Goal: Ask a question

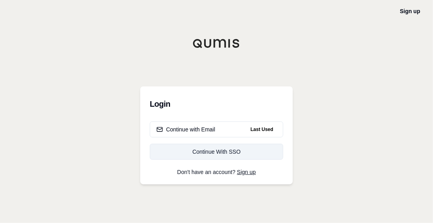
click at [198, 149] on div "Continue With SSO" at bounding box center [217, 152] width 120 height 8
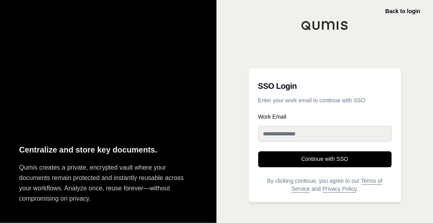
click at [269, 129] on input "Work Email" at bounding box center [325, 134] width 134 height 16
type input "**********"
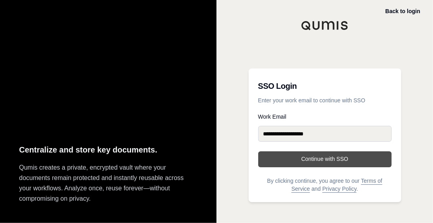
click at [314, 152] on button "Continue with SSO" at bounding box center [325, 159] width 134 height 16
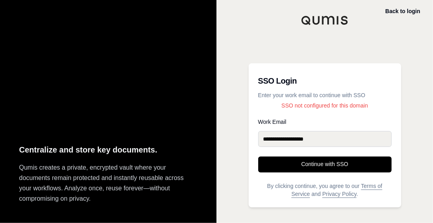
click at [332, 139] on input "**********" at bounding box center [325, 139] width 134 height 16
click at [328, 116] on div "**********" at bounding box center [325, 135] width 153 height 144
click at [309, 92] on p "Enter your work email to continue with SSO" at bounding box center [325, 95] width 134 height 8
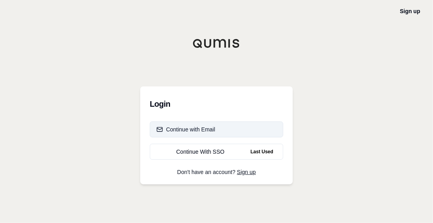
click at [194, 124] on button "Continue with Email" at bounding box center [217, 129] width 134 height 16
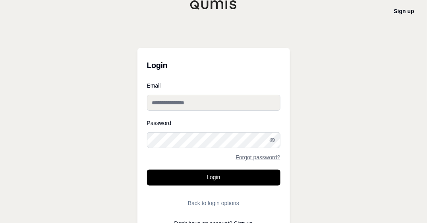
type input "**********"
click at [202, 106] on input "**********" at bounding box center [214, 103] width 134 height 16
click at [60, 103] on div "**********" at bounding box center [213, 117] width 427 height 235
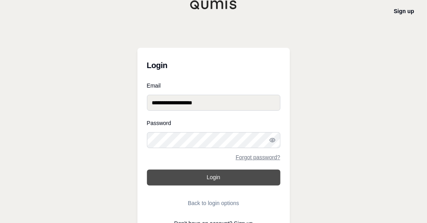
click at [173, 181] on button "Login" at bounding box center [214, 177] width 134 height 16
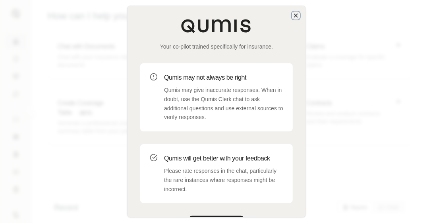
click at [297, 14] on icon "button" at bounding box center [296, 15] width 6 height 6
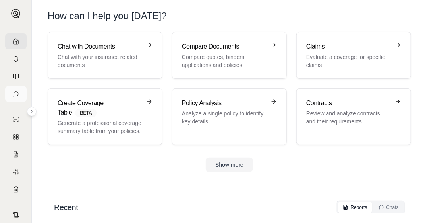
click at [13, 96] on icon at bounding box center [16, 94] width 6 height 6
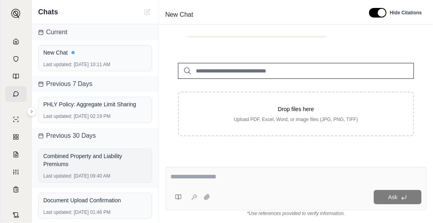
click at [77, 165] on div "Combined Property and Liability Premiums" at bounding box center [95, 160] width 104 height 16
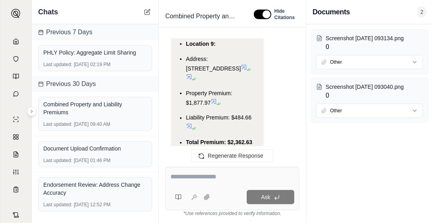
scroll to position [5386, 0]
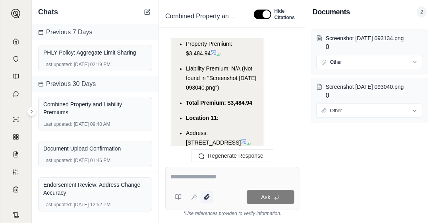
click at [210, 196] on icon at bounding box center [207, 197] width 6 height 6
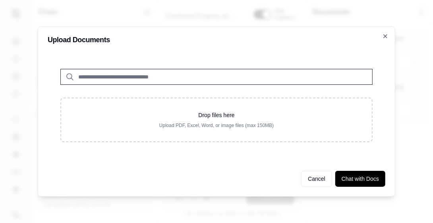
scroll to position [5393, 0]
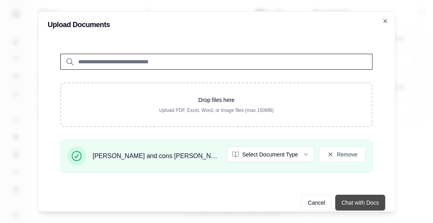
click at [363, 203] on button "Chat with Docs" at bounding box center [361, 202] width 50 height 16
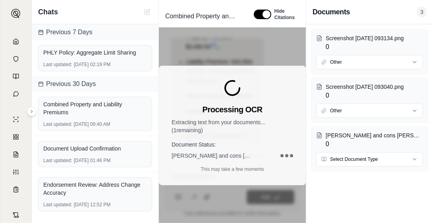
click at [217, 120] on p "Extracting text from your documents... ( 1 remaining)" at bounding box center [233, 126] width 122 height 16
drag, startPoint x: 217, startPoint y: 120, endPoint x: 215, endPoint y: 117, distance: 4.6
click at [215, 117] on div "Processing OCR Extracting text from your documents... ( 1 remaining) Document S…" at bounding box center [232, 125] width 147 height 119
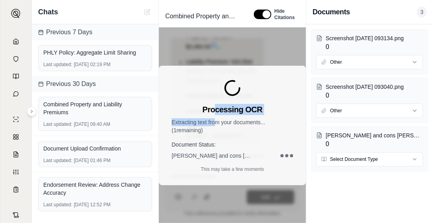
drag, startPoint x: 215, startPoint y: 117, endPoint x: 216, endPoint y: 109, distance: 8.1
click at [217, 108] on h3 "Processing OCR" at bounding box center [233, 109] width 60 height 11
click at [215, 110] on h3 "Processing OCR" at bounding box center [233, 109] width 60 height 11
click at [216, 108] on h3 "Processing OCR" at bounding box center [233, 109] width 60 height 11
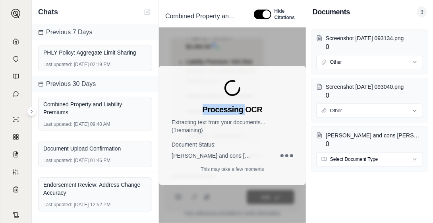
click at [216, 108] on h3 "Processing OCR" at bounding box center [233, 109] width 60 height 11
click at [220, 107] on h3 "Processing OCR" at bounding box center [233, 109] width 60 height 11
click at [219, 107] on h3 "Processing OCR" at bounding box center [233, 109] width 60 height 11
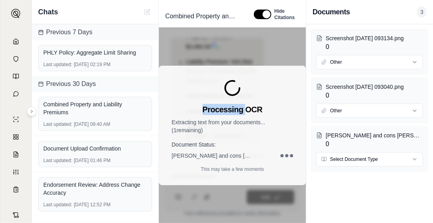
click at [219, 107] on h3 "Processing OCR" at bounding box center [233, 109] width 60 height 11
click at [220, 107] on h3 "Processing OCR" at bounding box center [233, 109] width 60 height 11
click at [220, 108] on h3 "Processing OCR" at bounding box center [233, 109] width 60 height 11
click at [237, 109] on h3 "Processing OCR" at bounding box center [233, 109] width 60 height 11
click at [237, 108] on h3 "Processing OCR" at bounding box center [233, 109] width 60 height 11
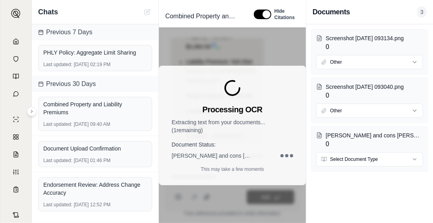
click at [234, 108] on h3 "Processing OCR" at bounding box center [233, 109] width 60 height 11
click at [233, 107] on h3 "Processing OCR" at bounding box center [233, 109] width 60 height 11
click at [232, 107] on h3 "Processing OCR" at bounding box center [233, 109] width 60 height 11
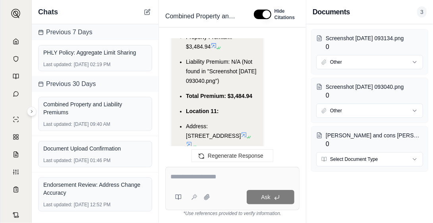
drag, startPoint x: 219, startPoint y: 180, endPoint x: 223, endPoint y: 181, distance: 4.4
click at [219, 180] on textarea at bounding box center [233, 177] width 124 height 10
type textarea "*"
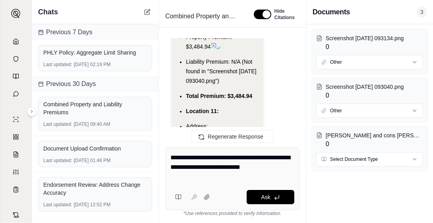
type textarea "**********"
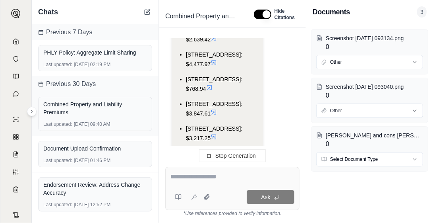
click at [32, 113] on icon at bounding box center [31, 111] width 5 height 5
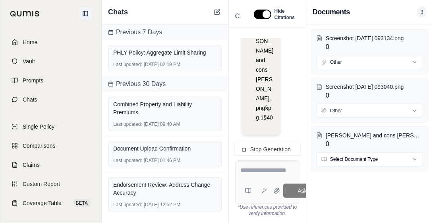
click at [87, 15] on icon at bounding box center [85, 13] width 6 height 6
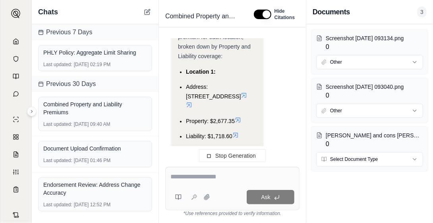
click at [419, 12] on span "3" at bounding box center [423, 11] width 10 height 11
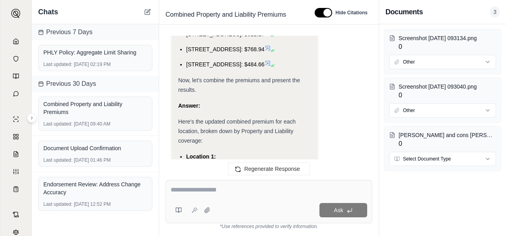
scroll to position [4766, 0]
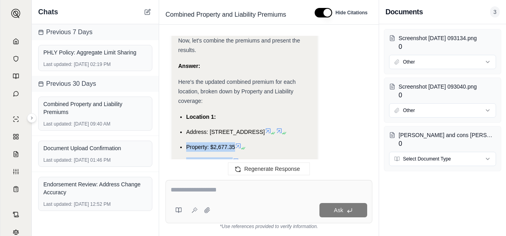
drag, startPoint x: 247, startPoint y: 111, endPoint x: 186, endPoint y: 82, distance: 66.9
copy ul "Property: $2,677.35 Liability: $1,718.60 Combined: $4,395.95"
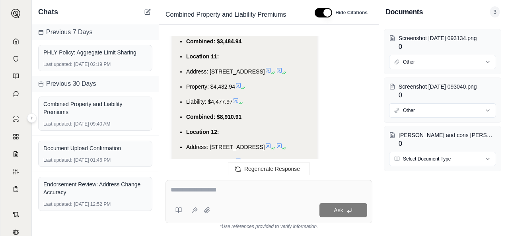
drag, startPoint x: 265, startPoint y: 122, endPoint x: 185, endPoint y: 83, distance: 90.0
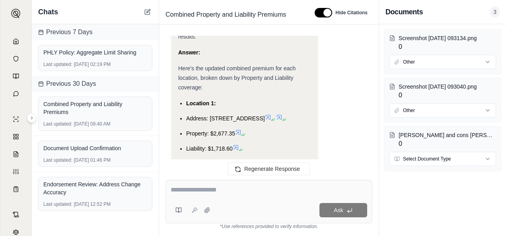
scroll to position [4727, 0]
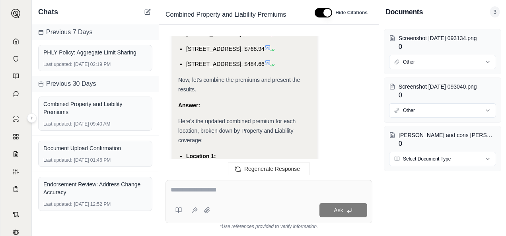
drag, startPoint x: 255, startPoint y: 133, endPoint x: 185, endPoint y: 98, distance: 79.0
copy ul "Address: [STREET_ADDRESS] Property: $2,677.35 Liability: $1,718.60"
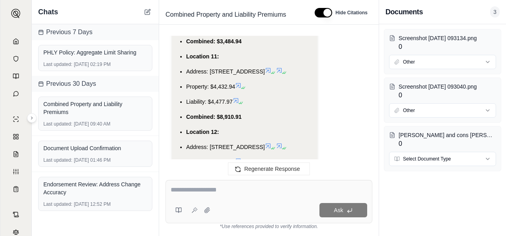
drag, startPoint x: 214, startPoint y: 163, endPoint x: 208, endPoint y: 180, distance: 18.1
click at [215, 163] on div "Regenerate Response" at bounding box center [268, 168] width 219 height 19
click at [208, 181] on div "Ask" at bounding box center [268, 201] width 207 height 43
click at [205, 190] on textarea at bounding box center [269, 190] width 196 height 10
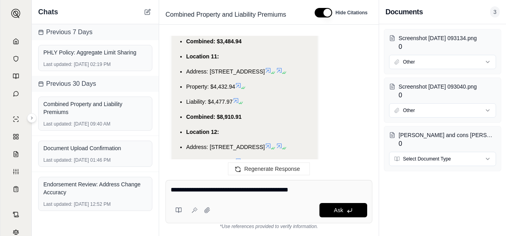
click at [273, 192] on textarea "**********" at bounding box center [269, 190] width 196 height 10
click at [315, 191] on textarea "**********" at bounding box center [269, 190] width 196 height 10
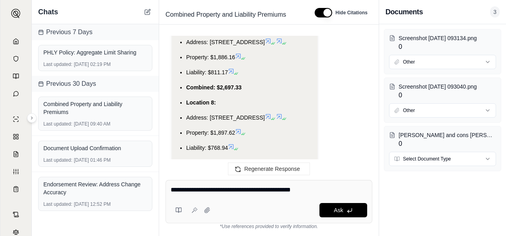
scroll to position [5243, 0]
type textarea "**********"
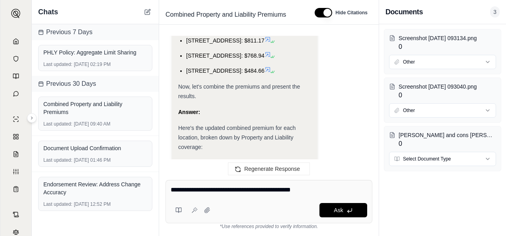
scroll to position [4766, 0]
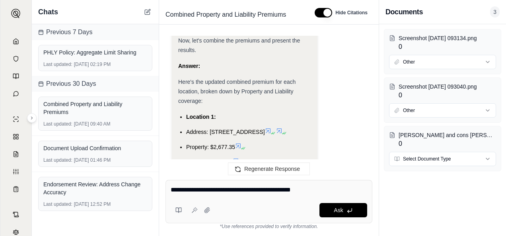
click at [234, 174] on span "Combined: $4,395.95" at bounding box center [213, 177] width 55 height 6
drag, startPoint x: 234, startPoint y: 109, endPoint x: 245, endPoint y: 109, distance: 11.1
click at [245, 173] on li "Combined: $4,395.95" at bounding box center [248, 178] width 125 height 10
click at [260, 173] on li "Combined: $4,395.95" at bounding box center [248, 178] width 125 height 10
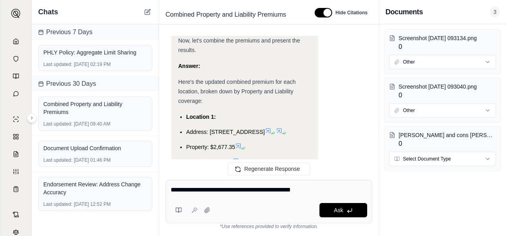
drag, startPoint x: 254, startPoint y: 107, endPoint x: 216, endPoint y: 106, distance: 37.8
click at [216, 173] on li "Combined: $4,395.95" at bounding box center [248, 178] width 125 height 10
copy span "$4,395.95"
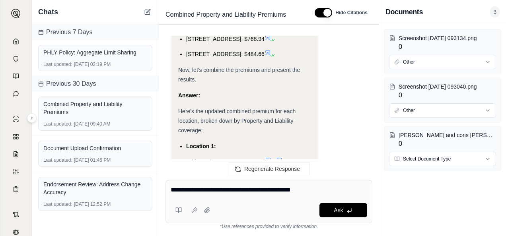
scroll to position [4735, 0]
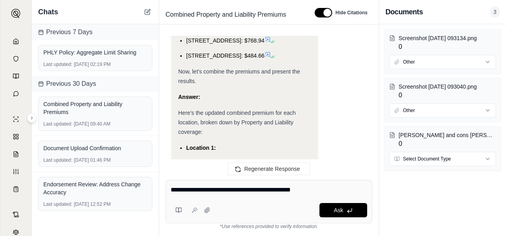
drag, startPoint x: 234, startPoint y: 98, endPoint x: 226, endPoint y: 98, distance: 8.0
click at [234, 160] on span "Address: [STREET_ADDRESS]" at bounding box center [225, 163] width 79 height 6
drag, startPoint x: 209, startPoint y: 97, endPoint x: 273, endPoint y: 98, distance: 64.4
click at [265, 160] on span "Address: [STREET_ADDRESS]" at bounding box center [225, 163] width 79 height 6
copy span "[STREET_ADDRESS]"
